Goal: Task Accomplishment & Management: Use online tool/utility

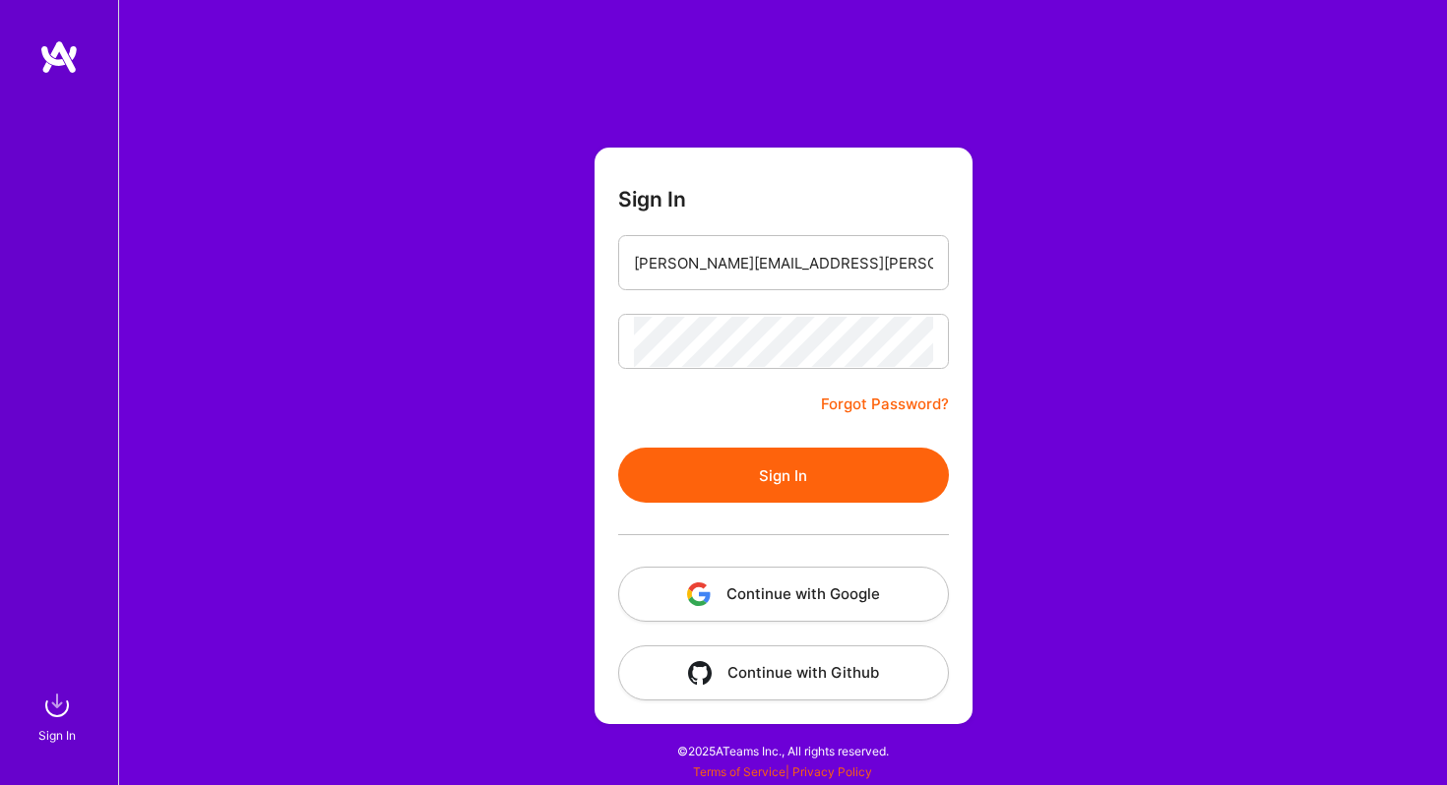
click at [554, 319] on div "Sign In [PERSON_NAME][EMAIL_ADDRESS][PERSON_NAME][DOMAIN_NAME] Forgot Password?…" at bounding box center [782, 392] width 1328 height 785
click at [667, 469] on button "Sign In" at bounding box center [783, 475] width 331 height 55
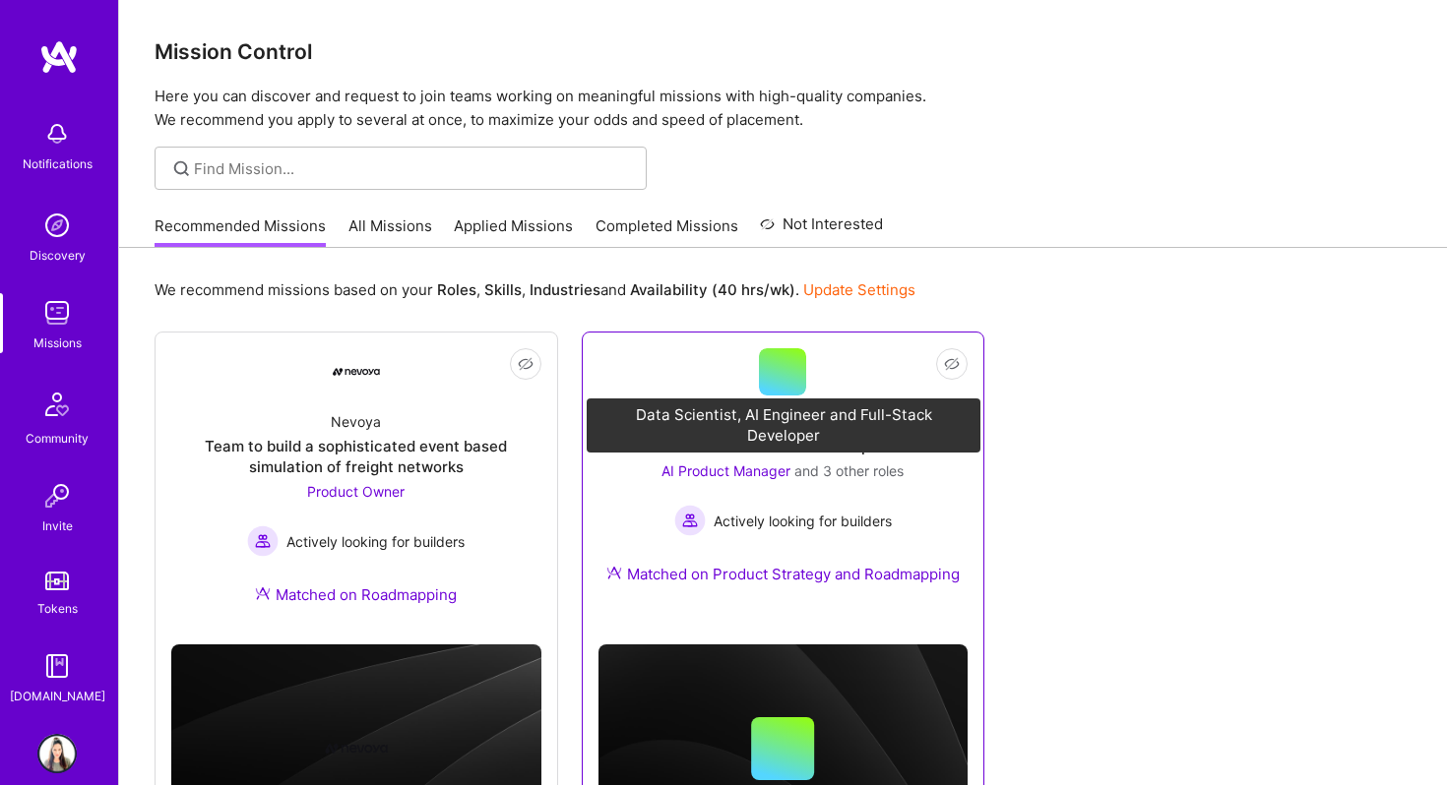
click at [762, 468] on span "AI Product Manager" at bounding box center [725, 470] width 129 height 17
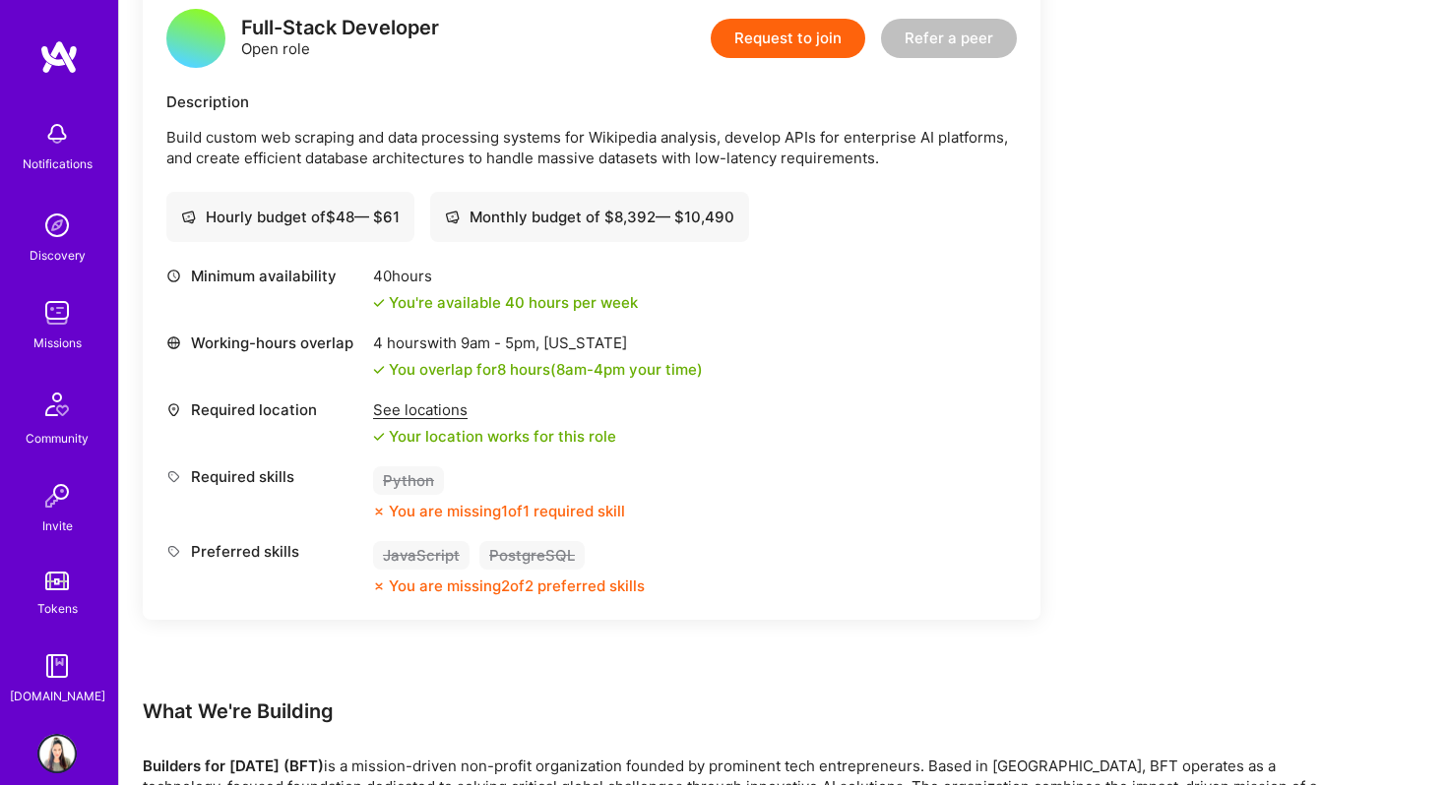
scroll to position [2622, 0]
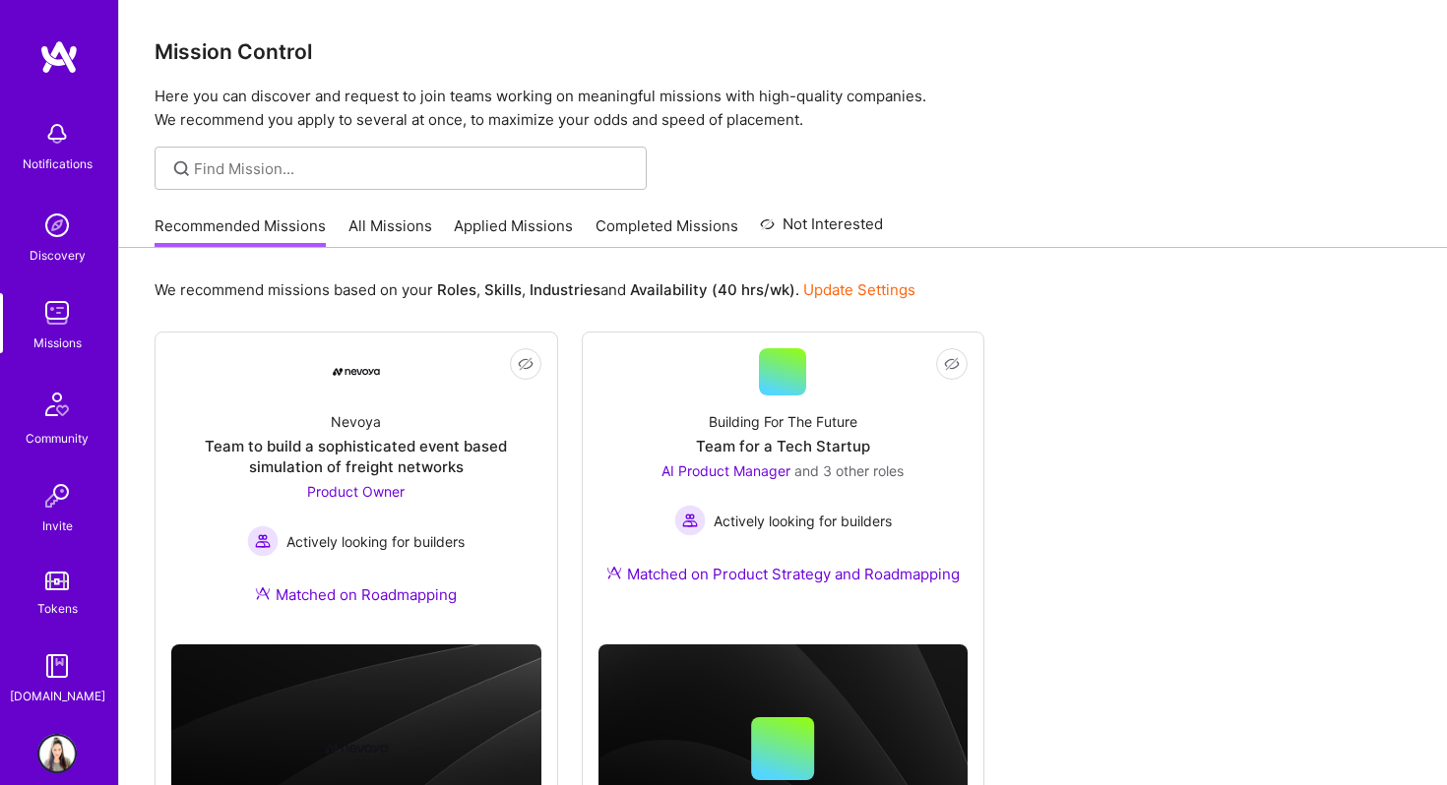
click at [381, 224] on link "All Missions" at bounding box center [390, 232] width 84 height 32
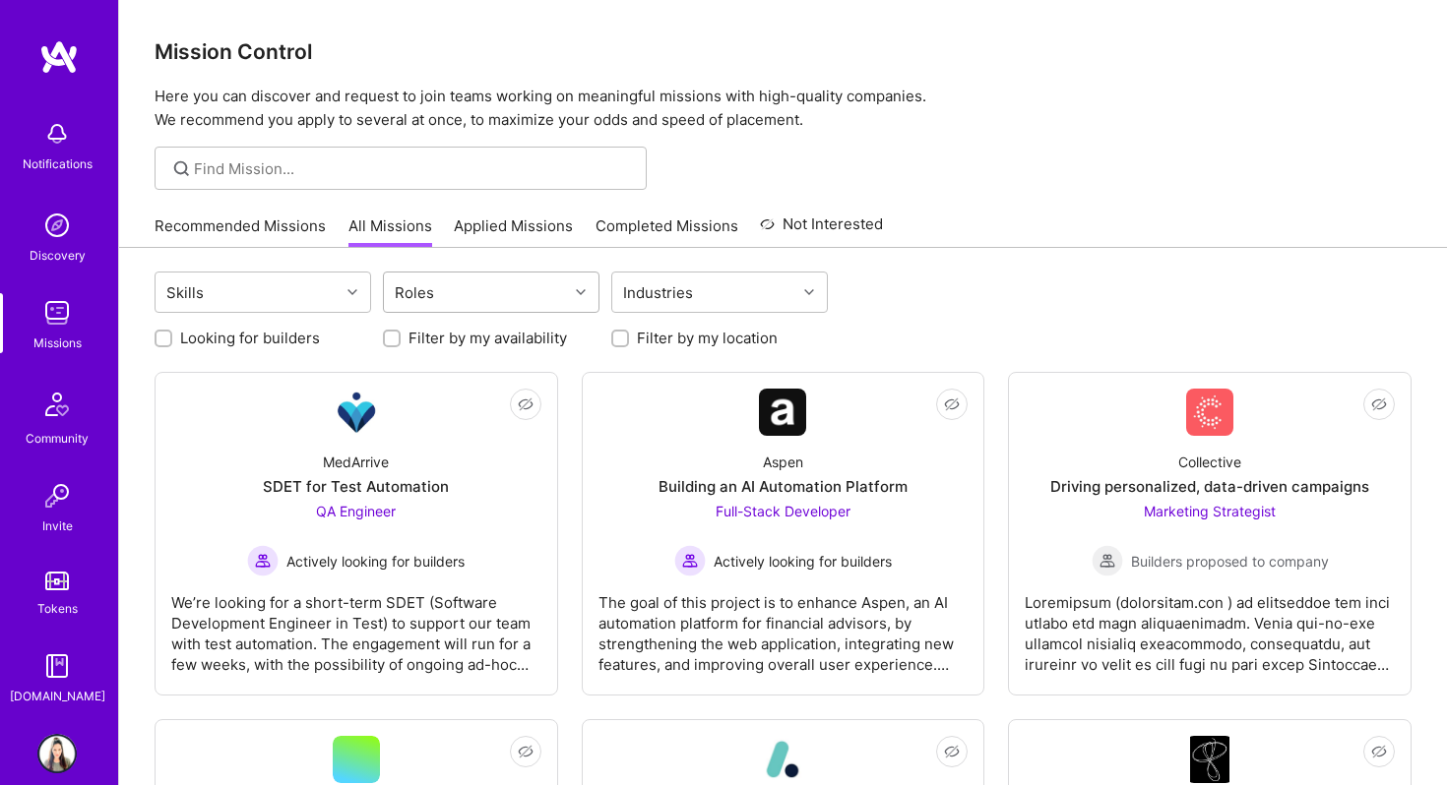
click at [476, 306] on div "Roles" at bounding box center [476, 292] width 184 height 39
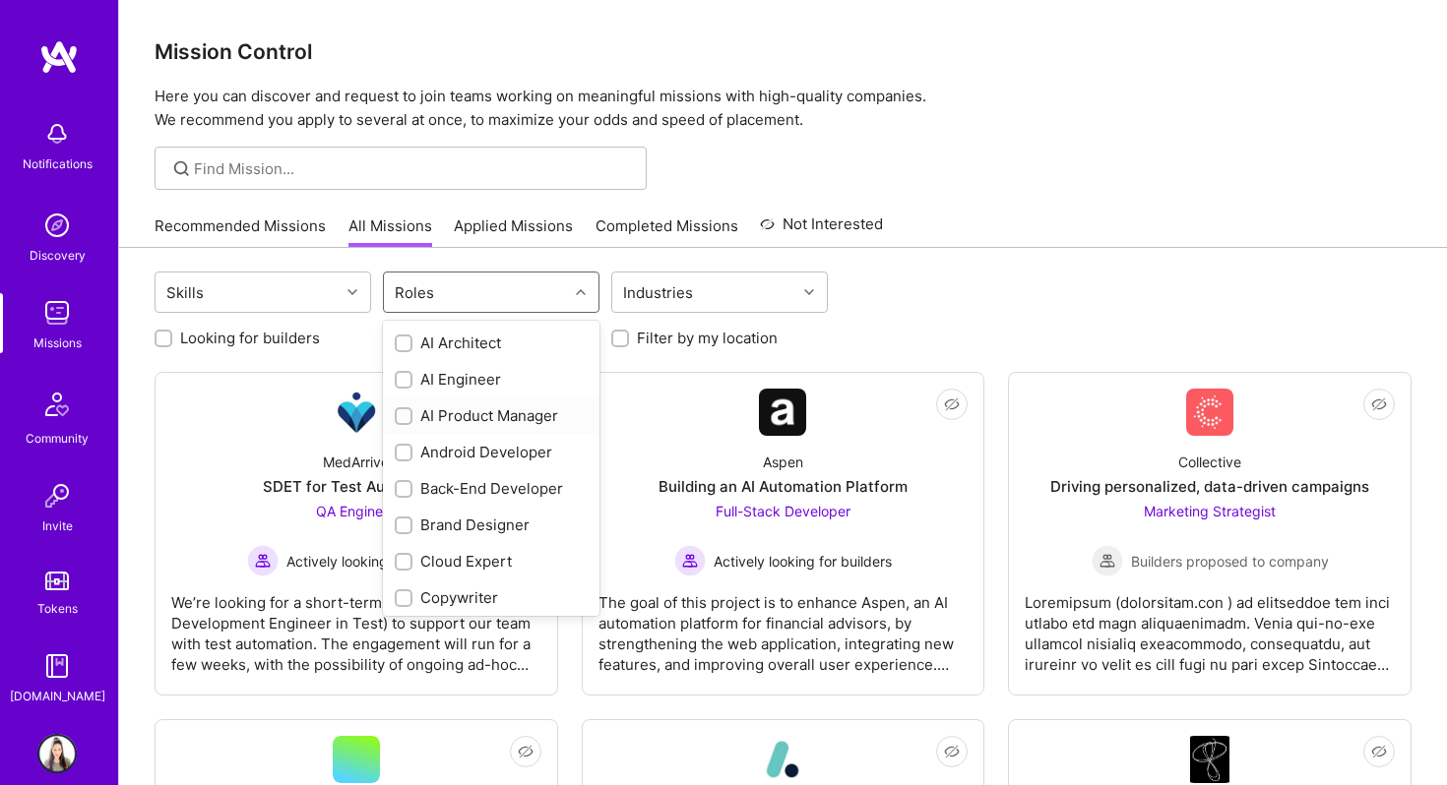
click at [404, 417] on input "checkbox" at bounding box center [406, 417] width 14 height 14
checkbox input "true"
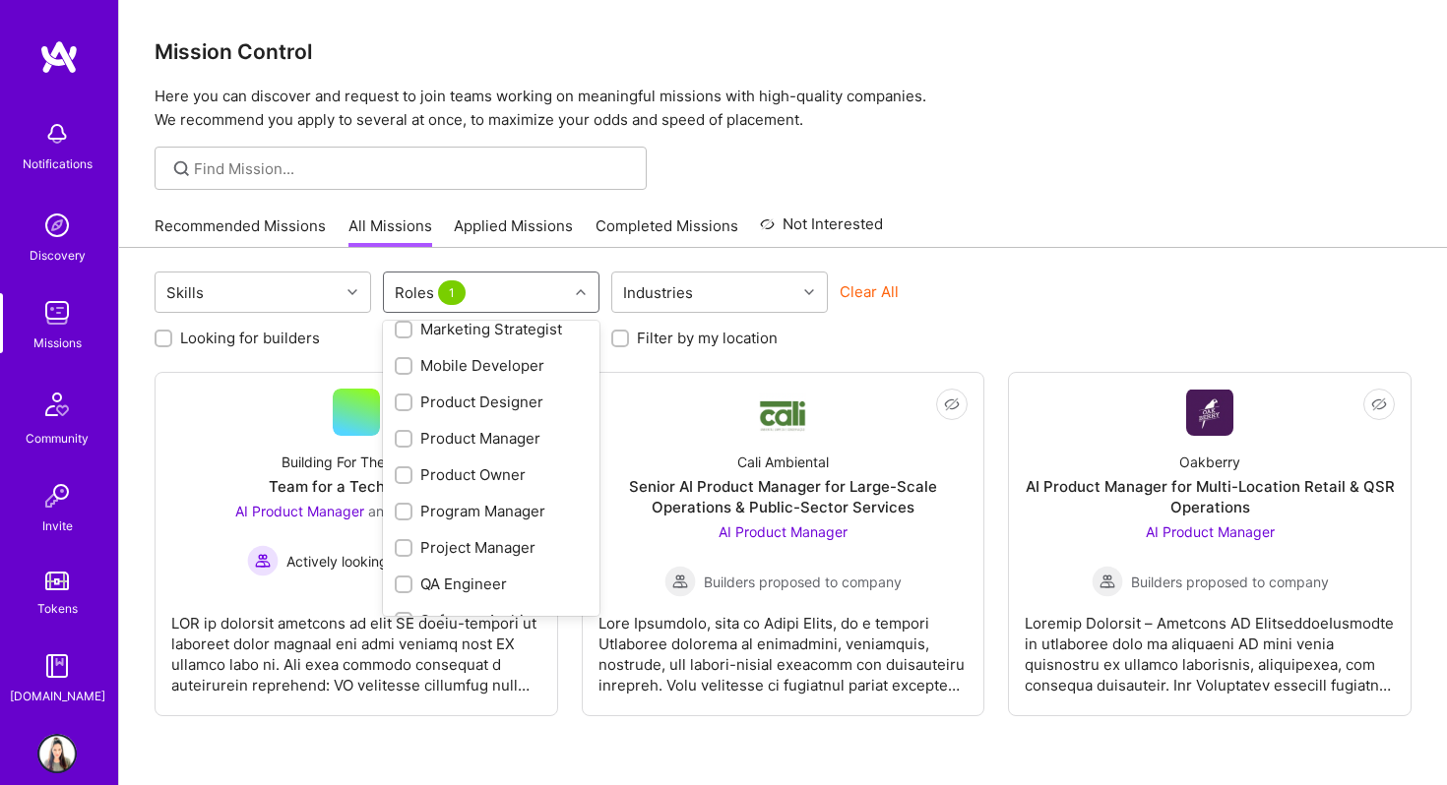
scroll to position [610, 0]
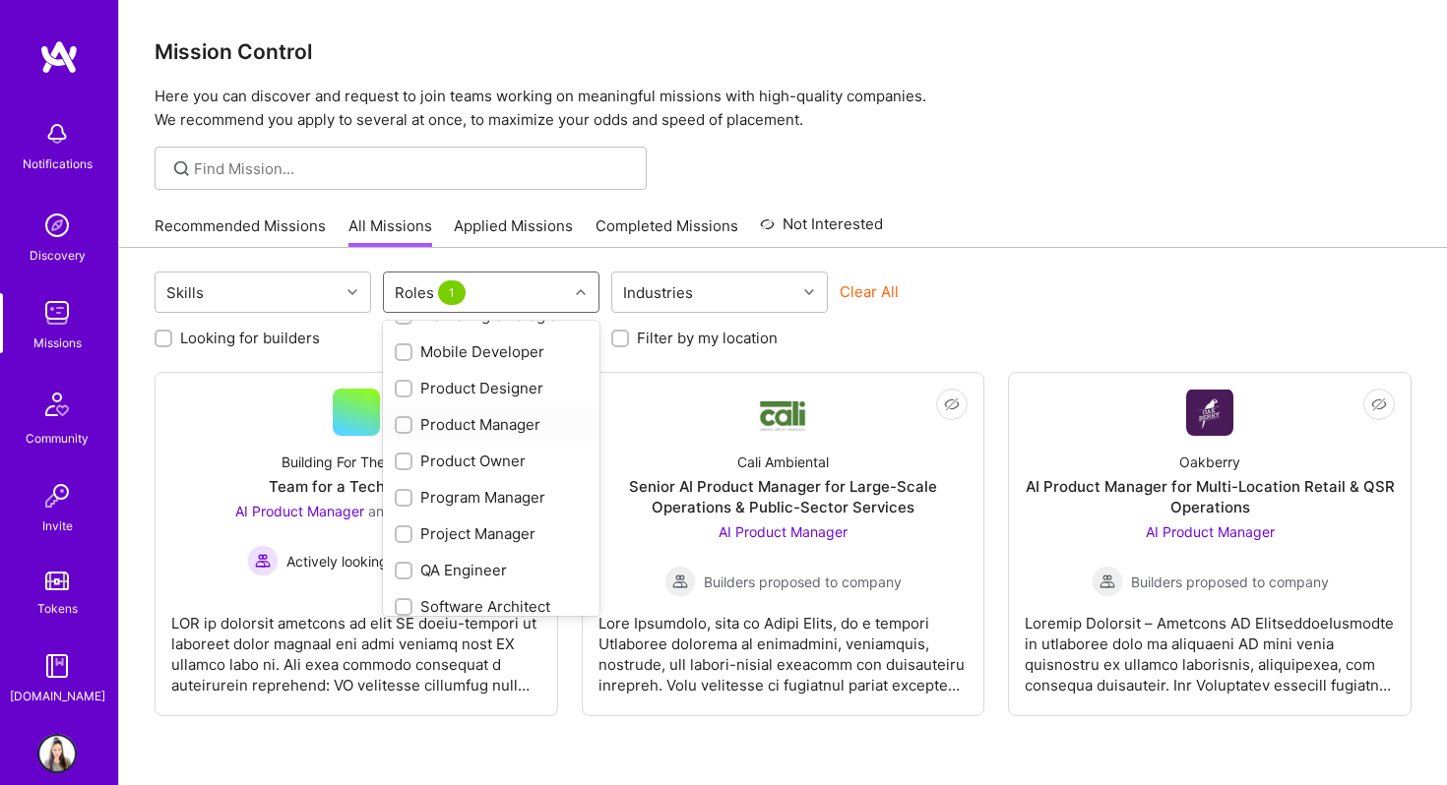
click at [404, 424] on input "checkbox" at bounding box center [406, 426] width 14 height 14
checkbox input "true"
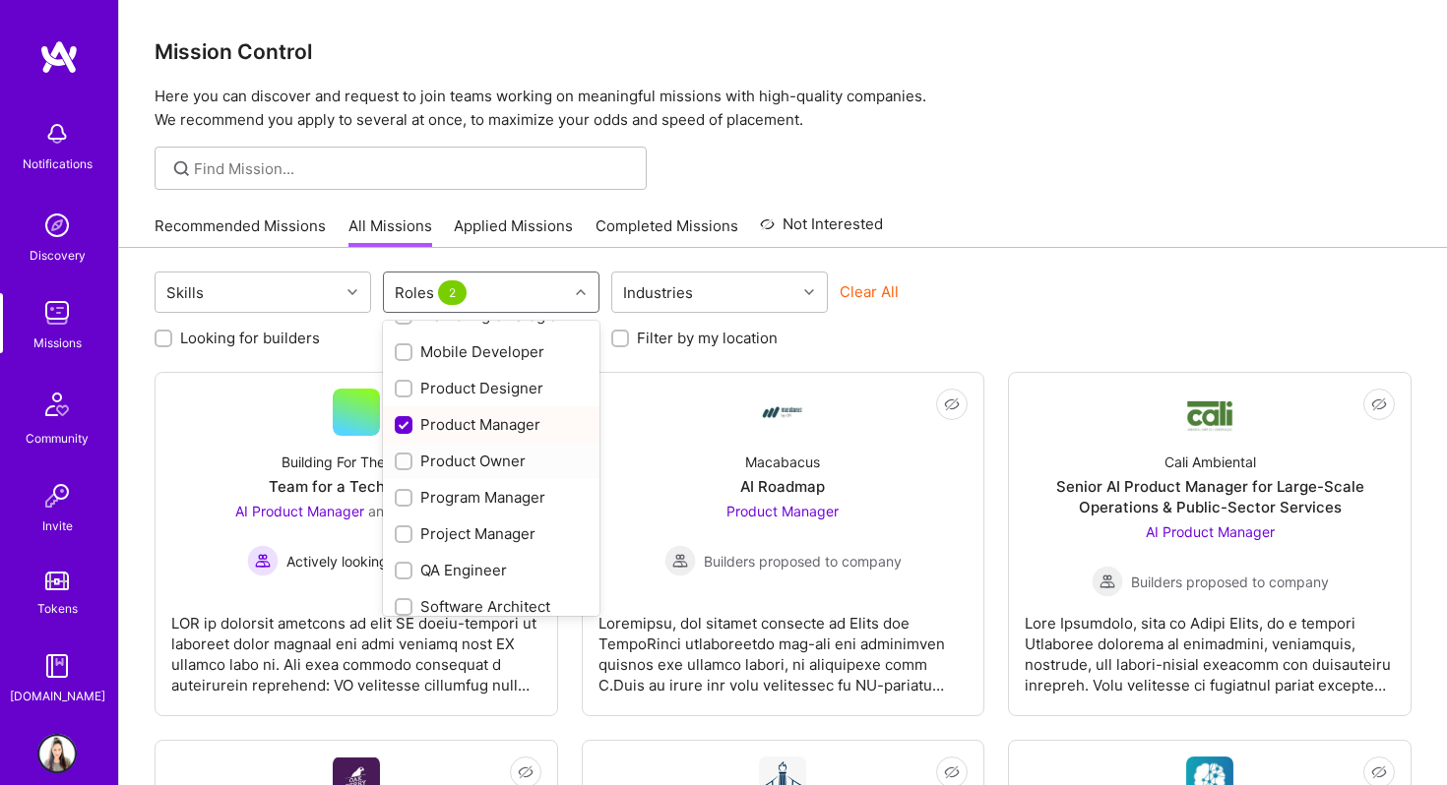
click at [402, 462] on input "checkbox" at bounding box center [406, 463] width 14 height 14
checkbox input "true"
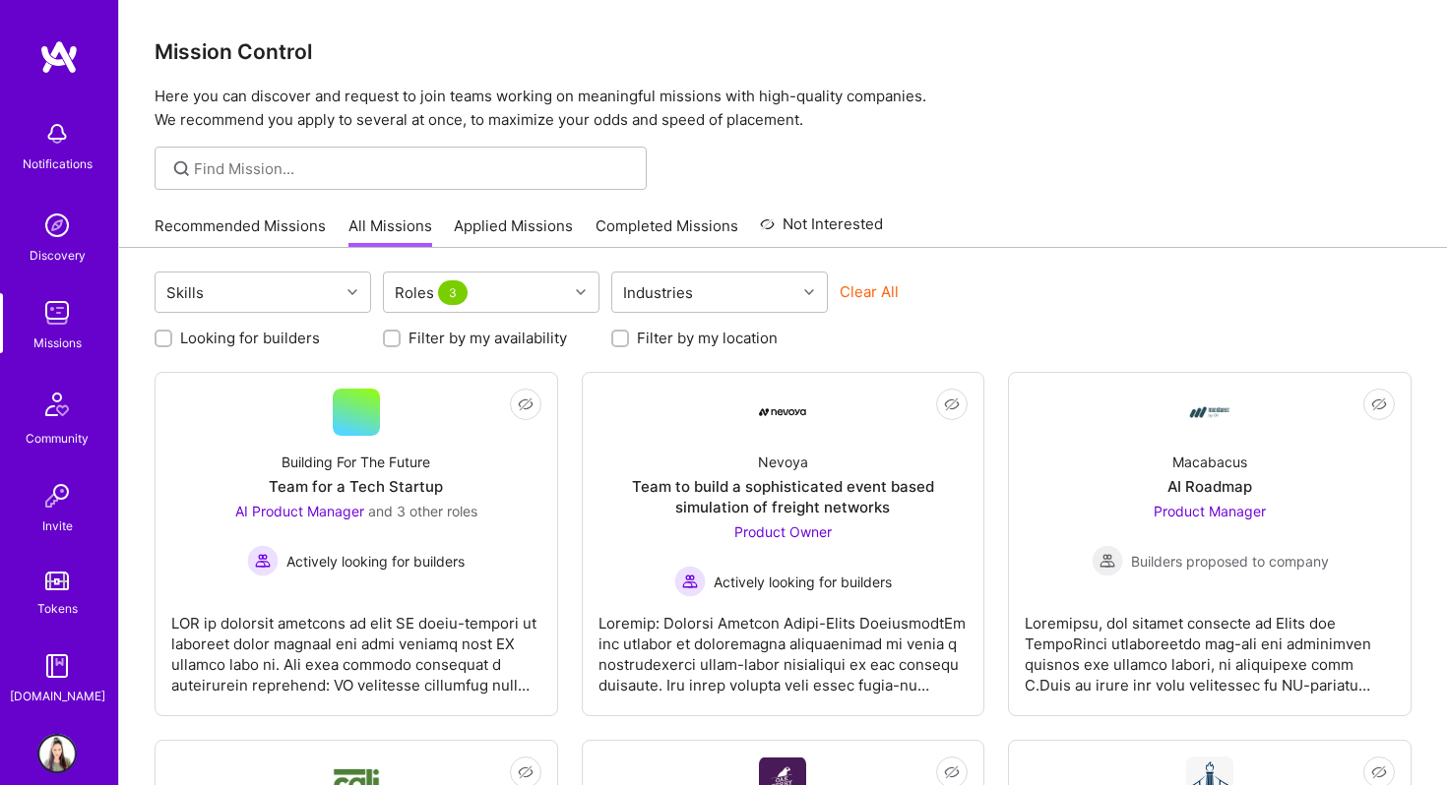
click at [713, 160] on div at bounding box center [782, 168] width 1327 height 43
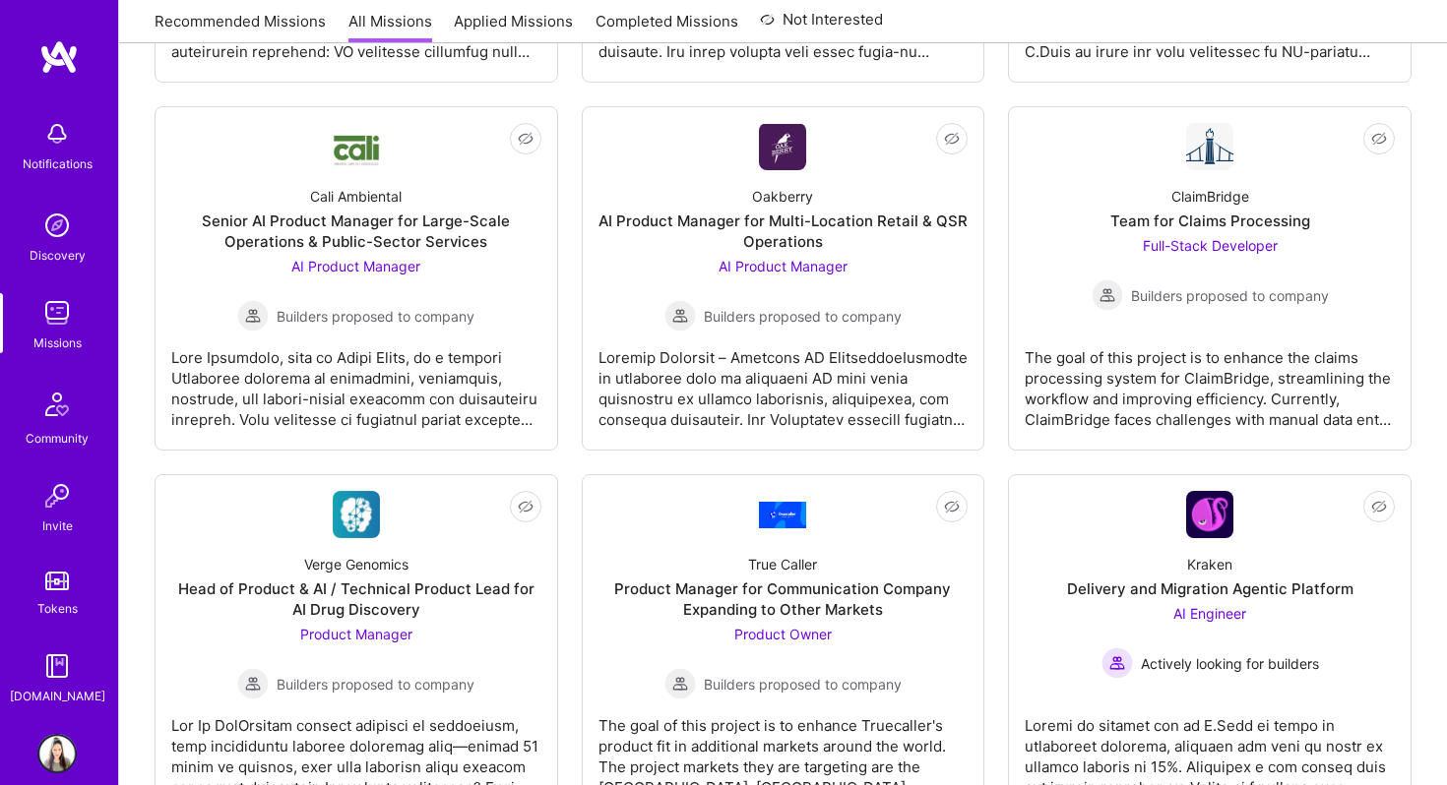
scroll to position [632, 0]
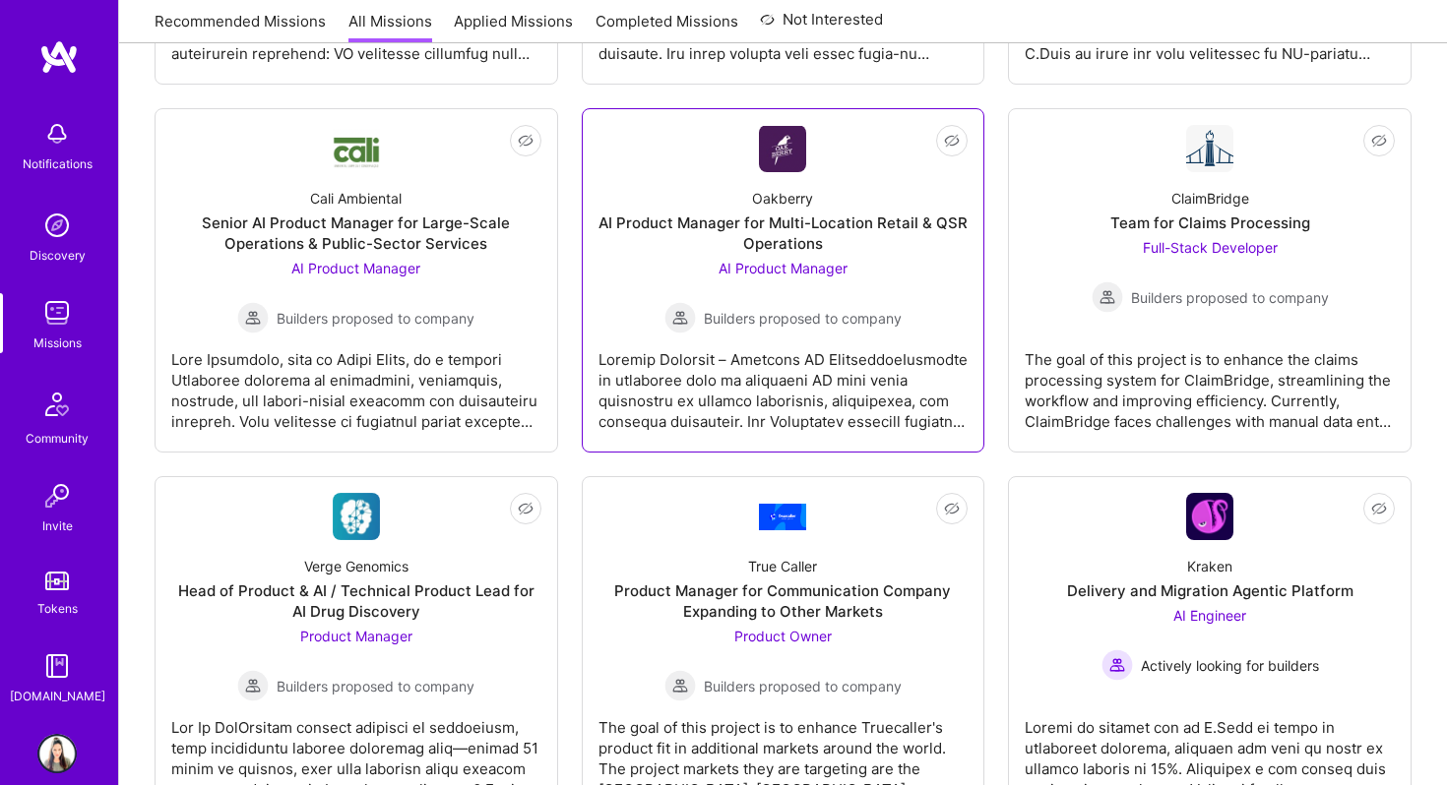
click at [828, 264] on span "AI Product Manager" at bounding box center [782, 268] width 129 height 17
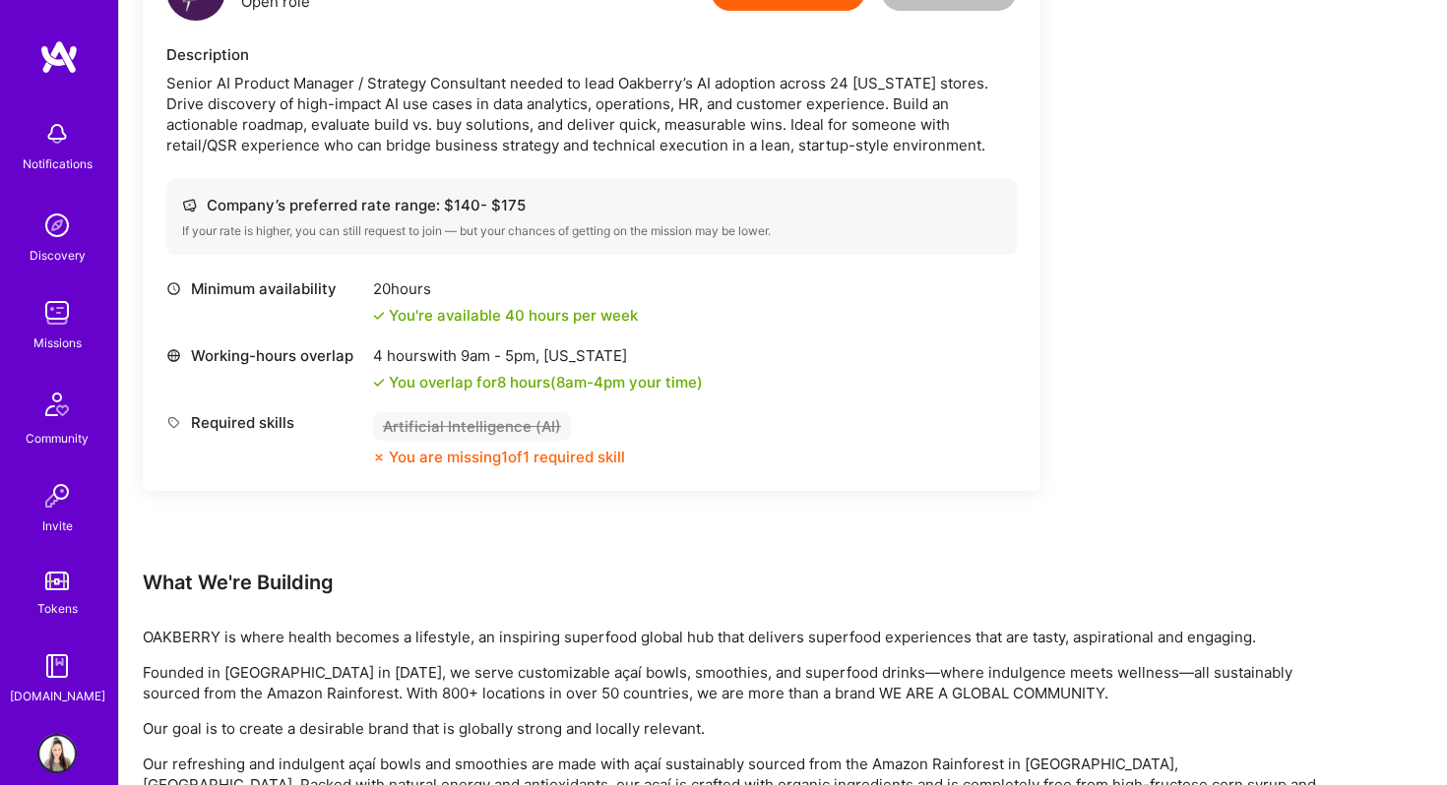
scroll to position [581, 0]
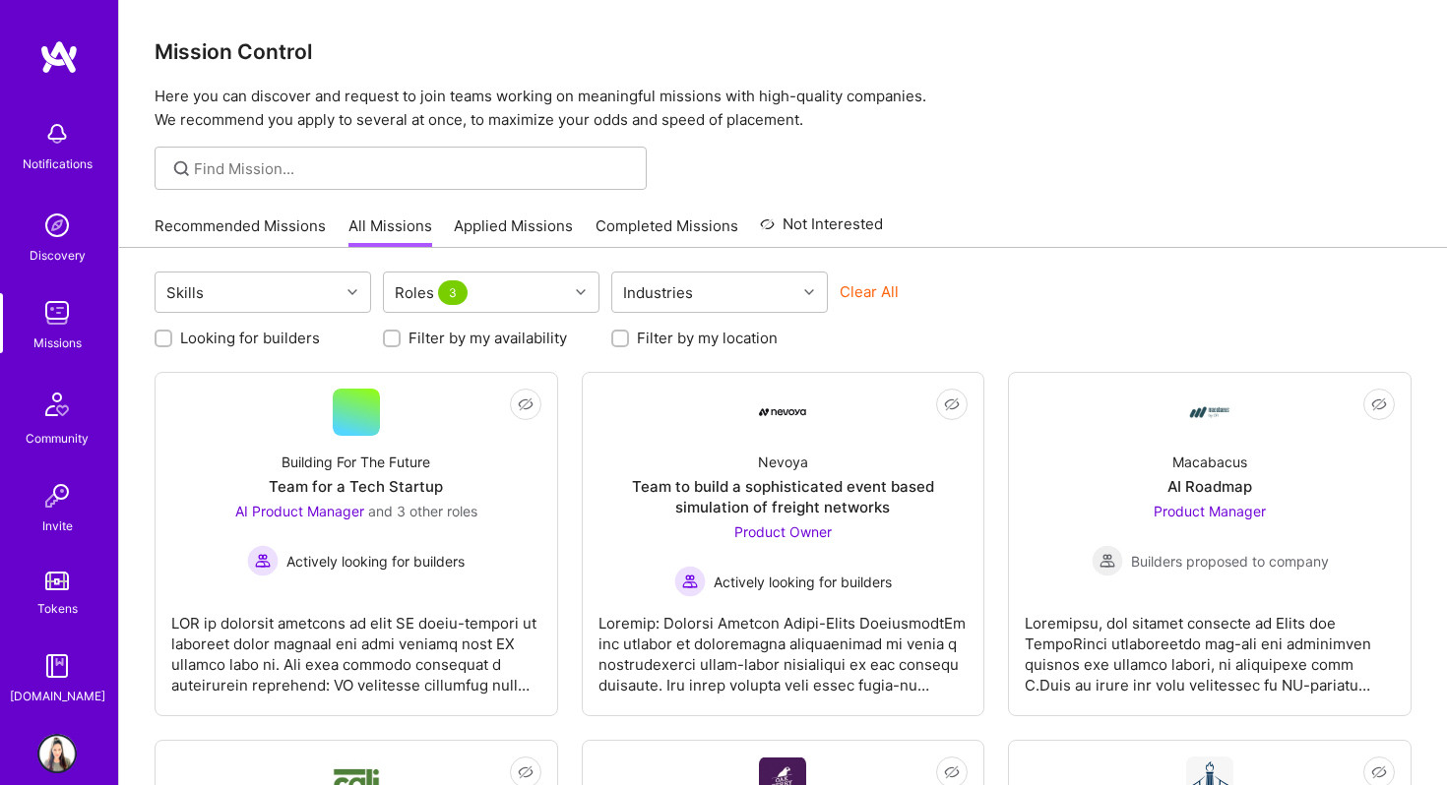
click at [167, 340] on input "Looking for builders" at bounding box center [165, 340] width 14 height 14
checkbox input "true"
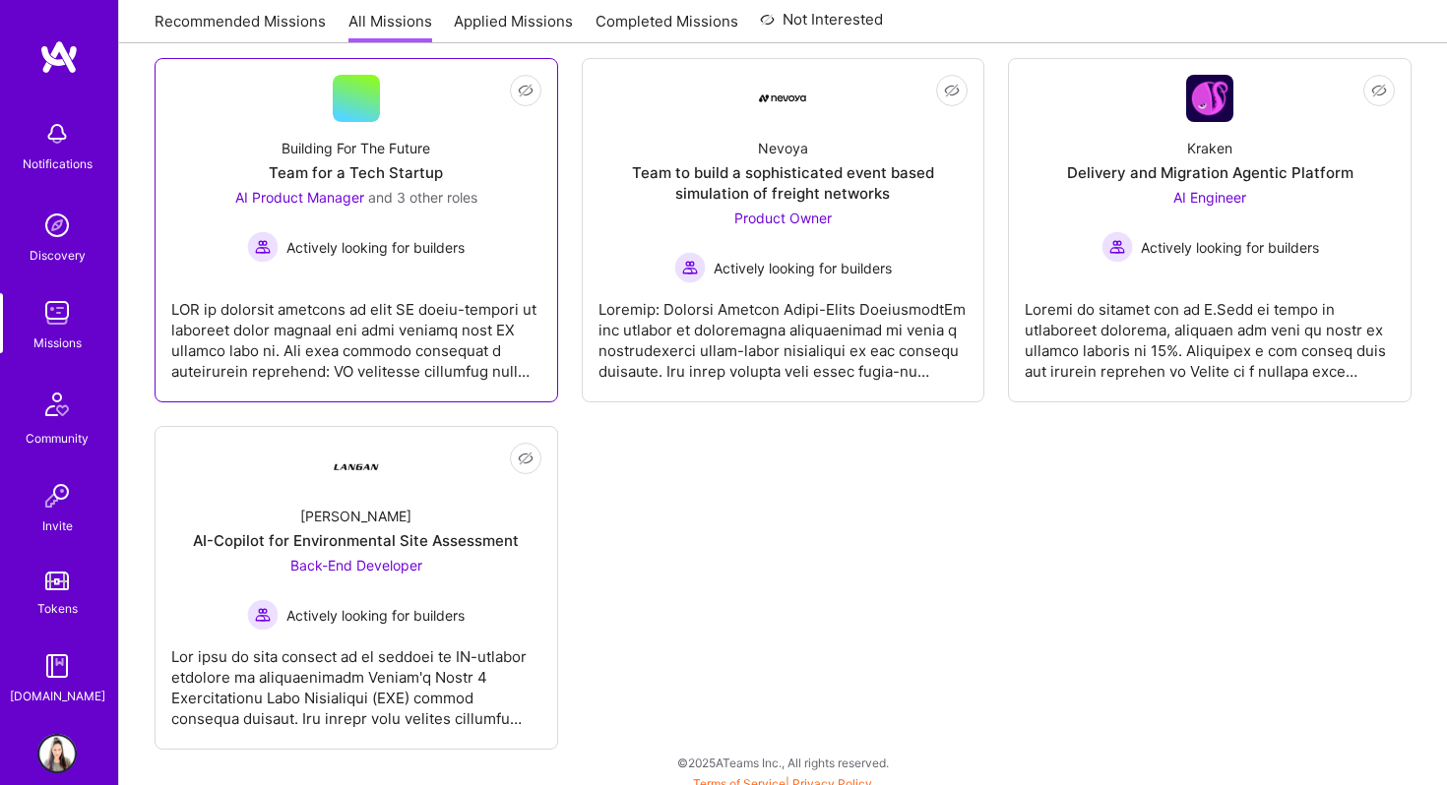
scroll to position [326, 0]
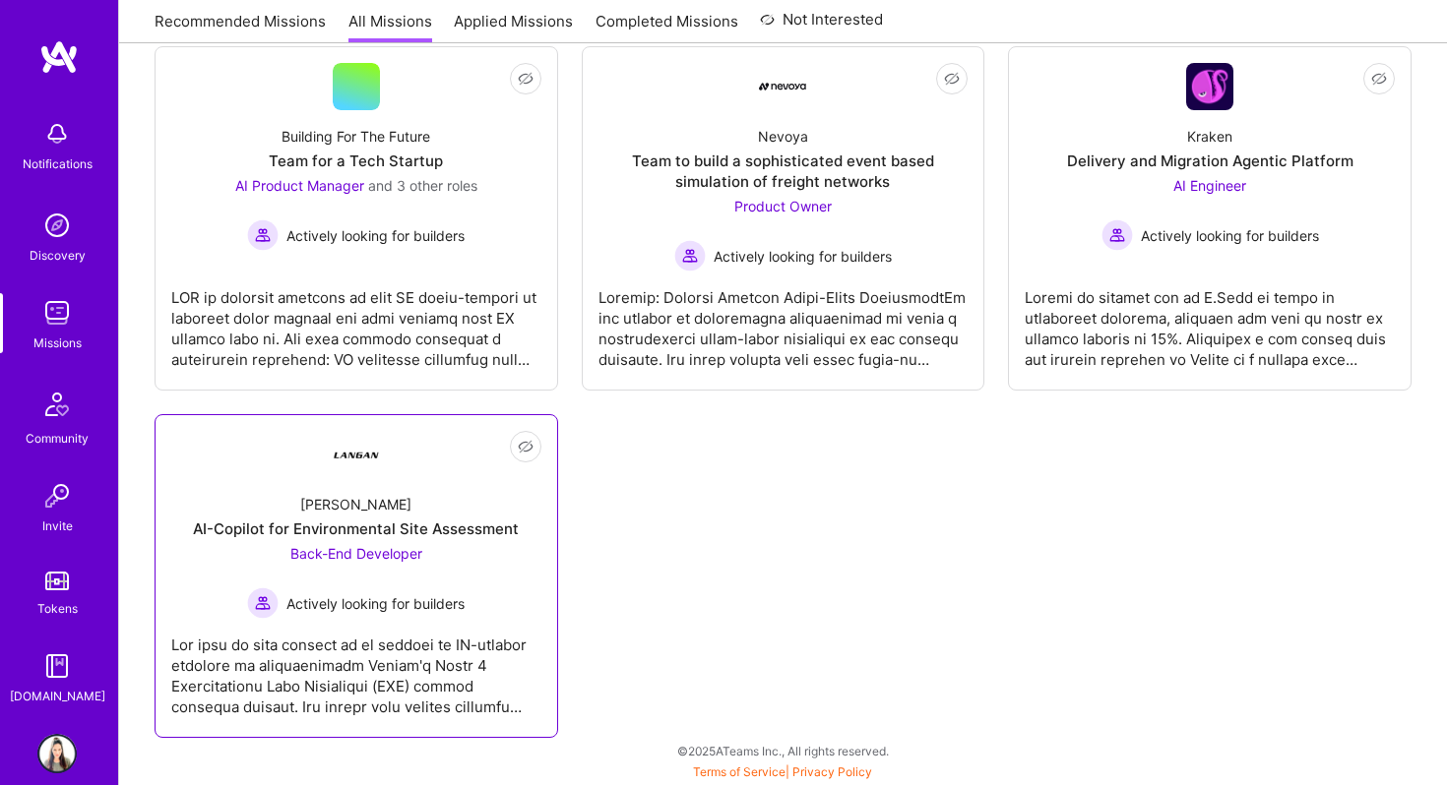
click at [327, 642] on div at bounding box center [356, 668] width 370 height 98
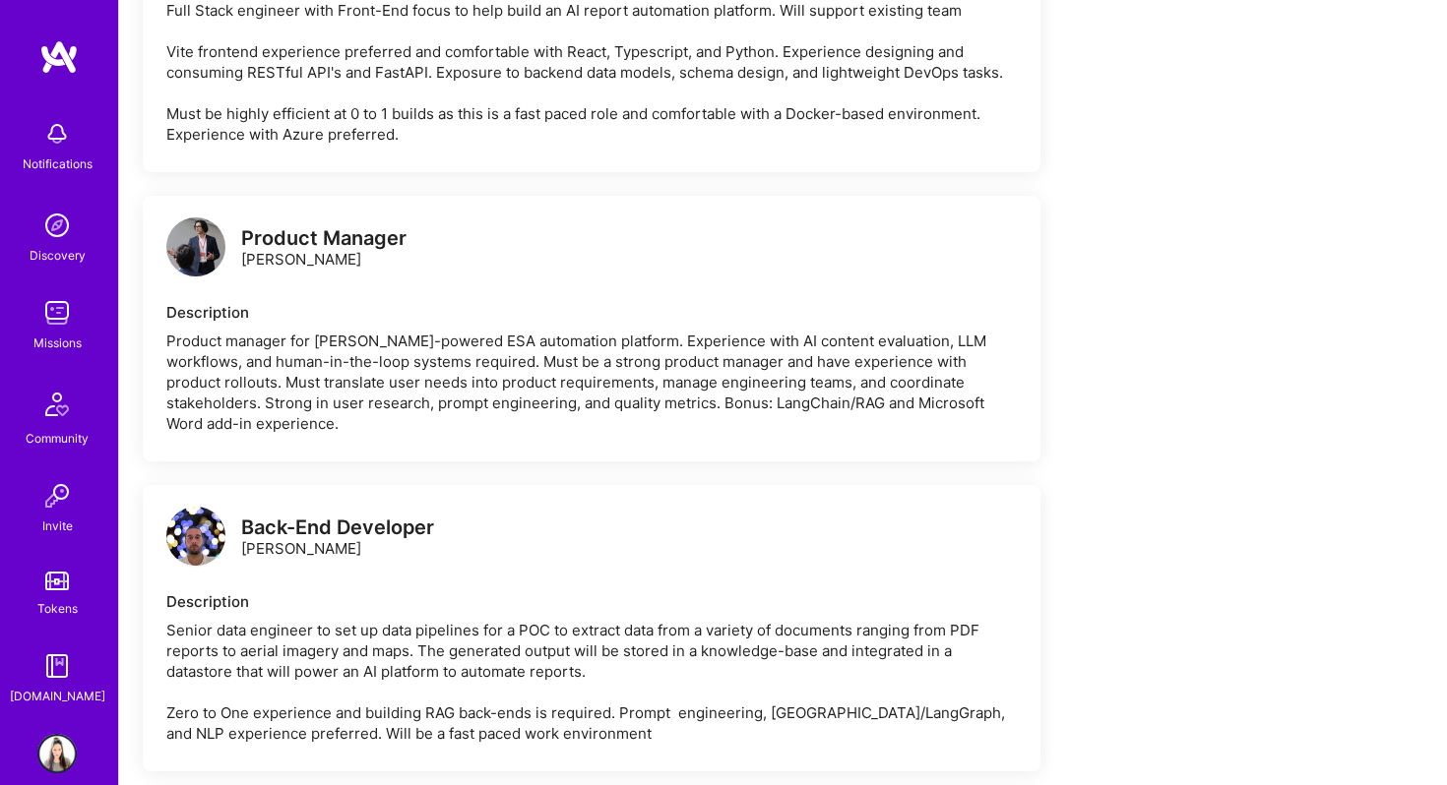
scroll to position [2418, 0]
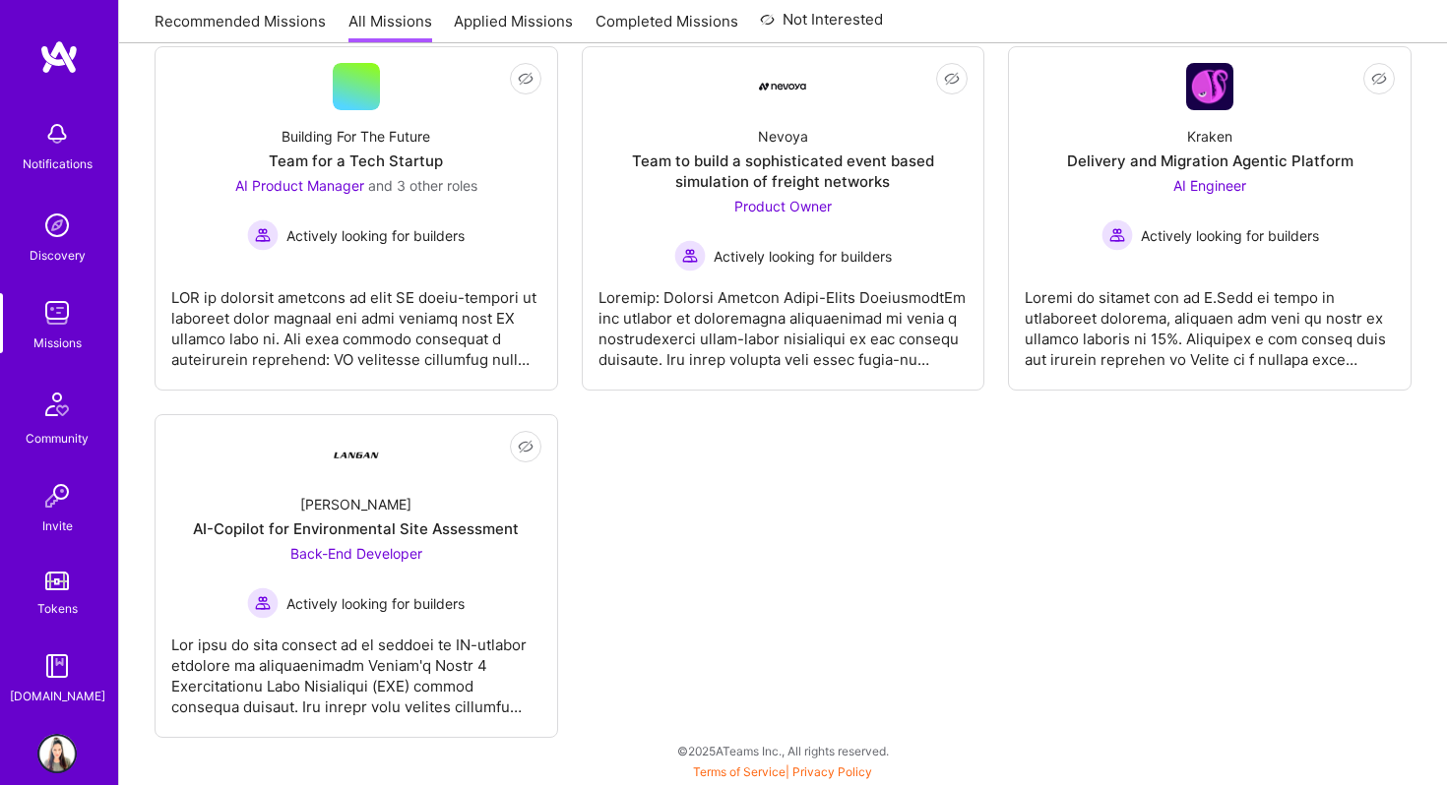
scroll to position [326, 0]
click at [434, 343] on div at bounding box center [356, 321] width 370 height 98
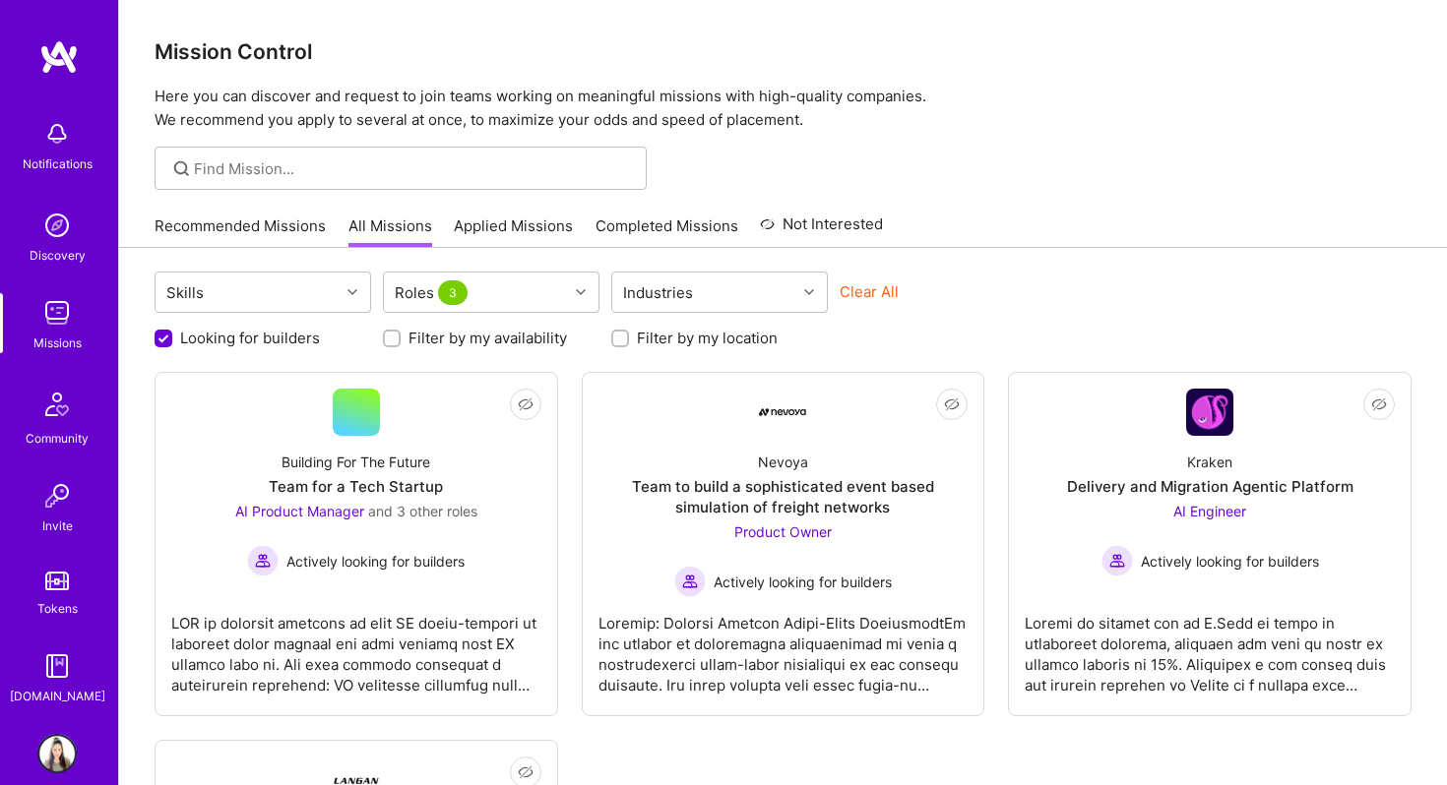
scroll to position [326, 0]
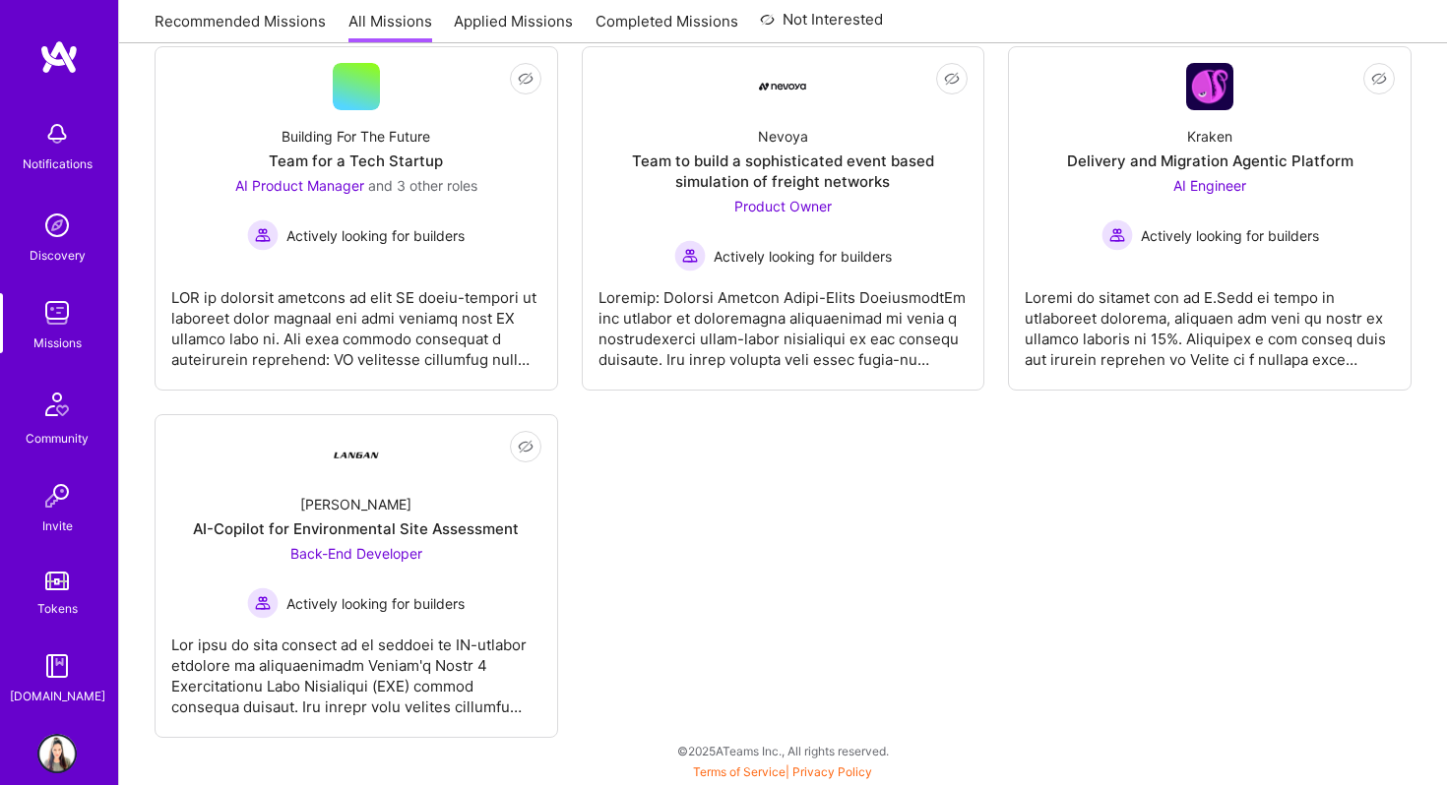
click at [47, 434] on div "Community" at bounding box center [57, 438] width 63 height 21
